Goal: Transaction & Acquisition: Subscribe to service/newsletter

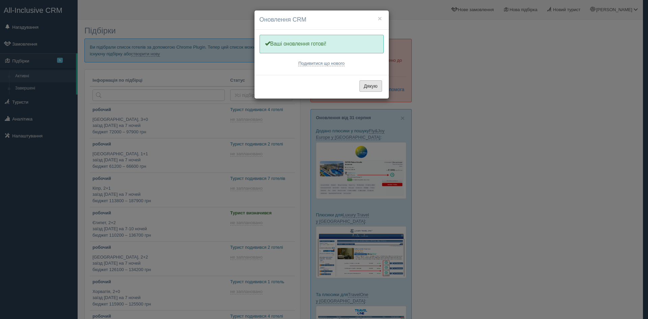
click at [373, 82] on button "Дякую" at bounding box center [371, 85] width 23 height 11
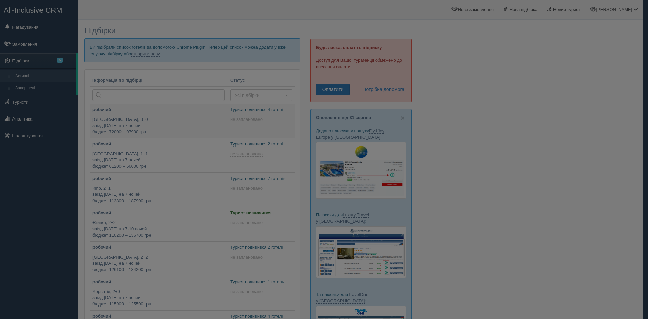
type input "[DATE] 17:30"
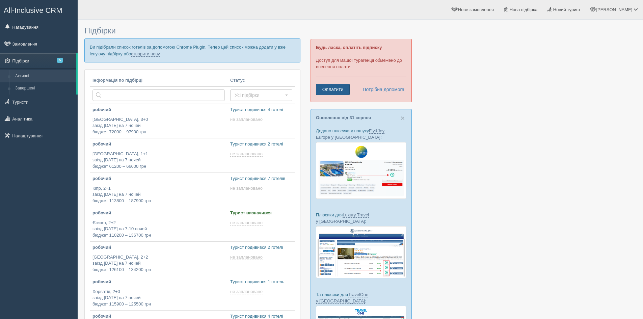
click at [342, 90] on link "Оплатити" at bounding box center [333, 89] width 34 height 11
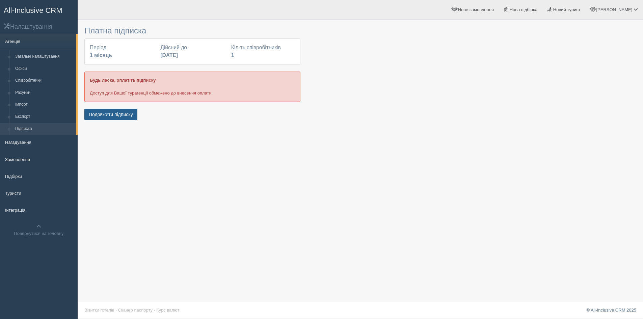
click at [114, 112] on button "Подовжити підписку" at bounding box center [110, 114] width 53 height 11
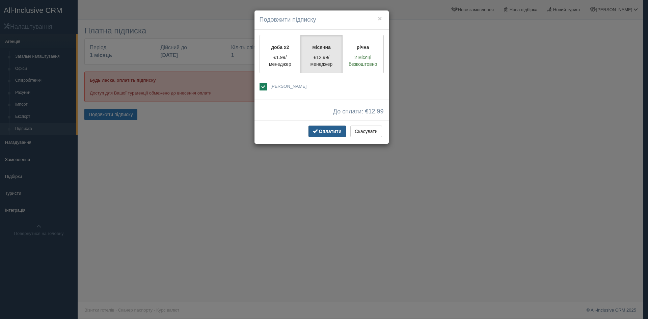
click at [324, 130] on span "Оплатити" at bounding box center [330, 131] width 23 height 5
